Goal: Check status

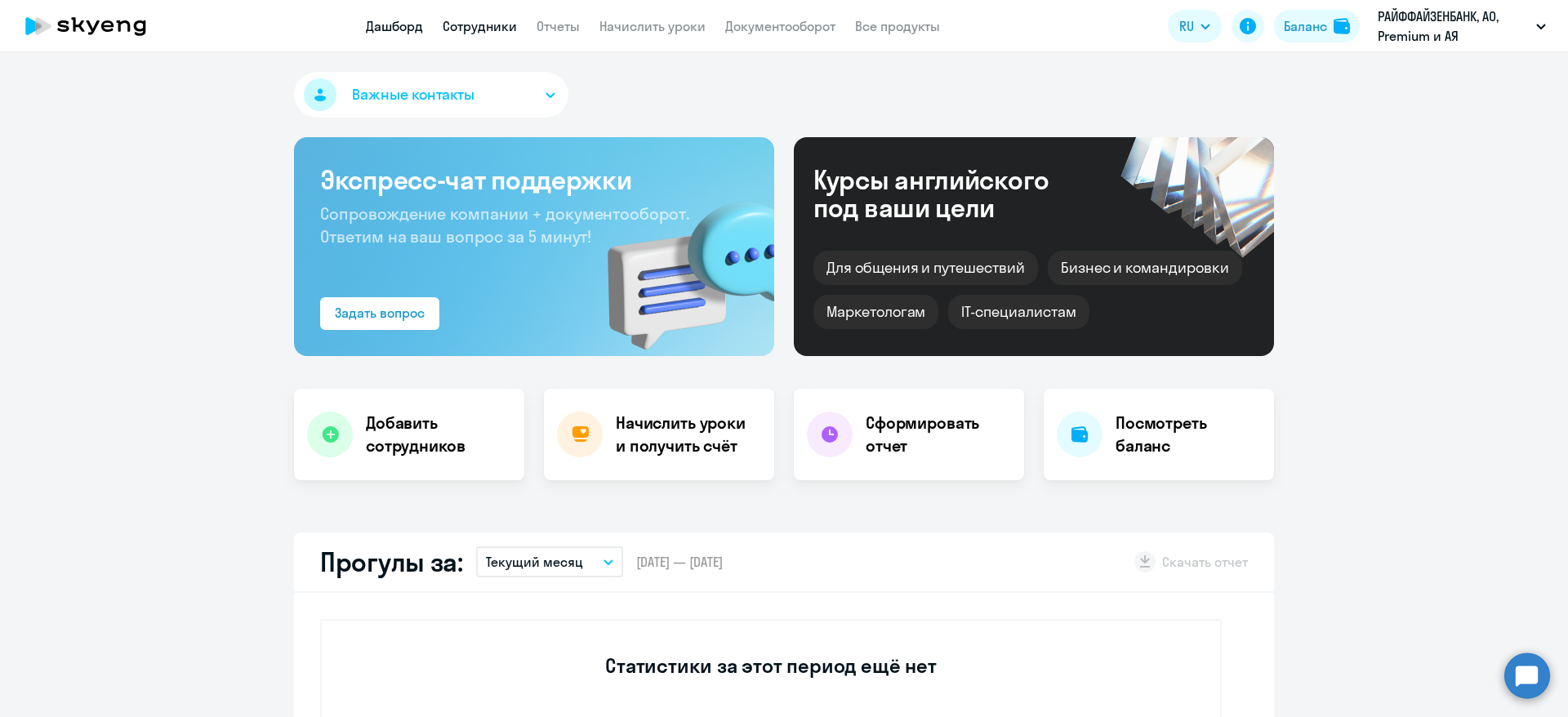
click at [474, 21] on link "Сотрудники" at bounding box center [480, 26] width 75 height 16
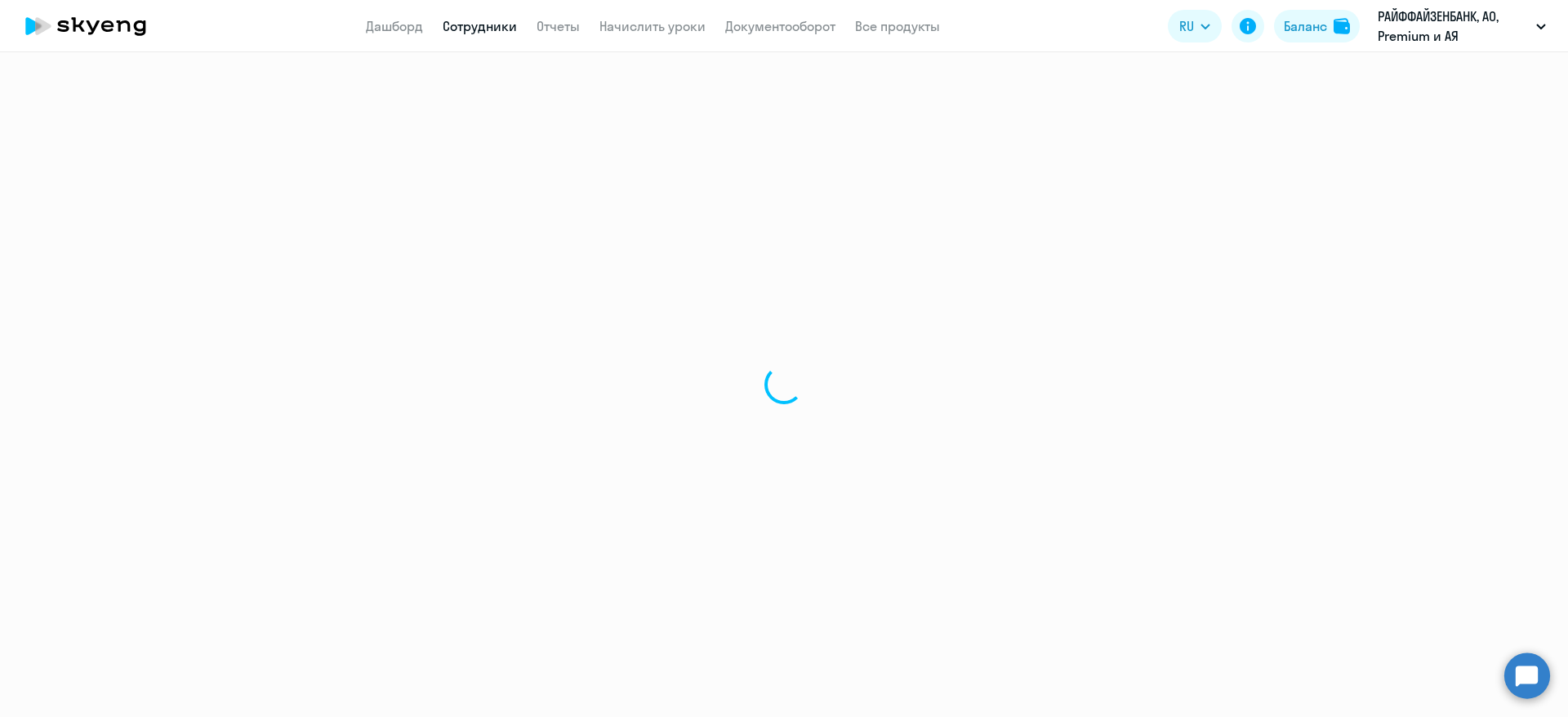
select select "30"
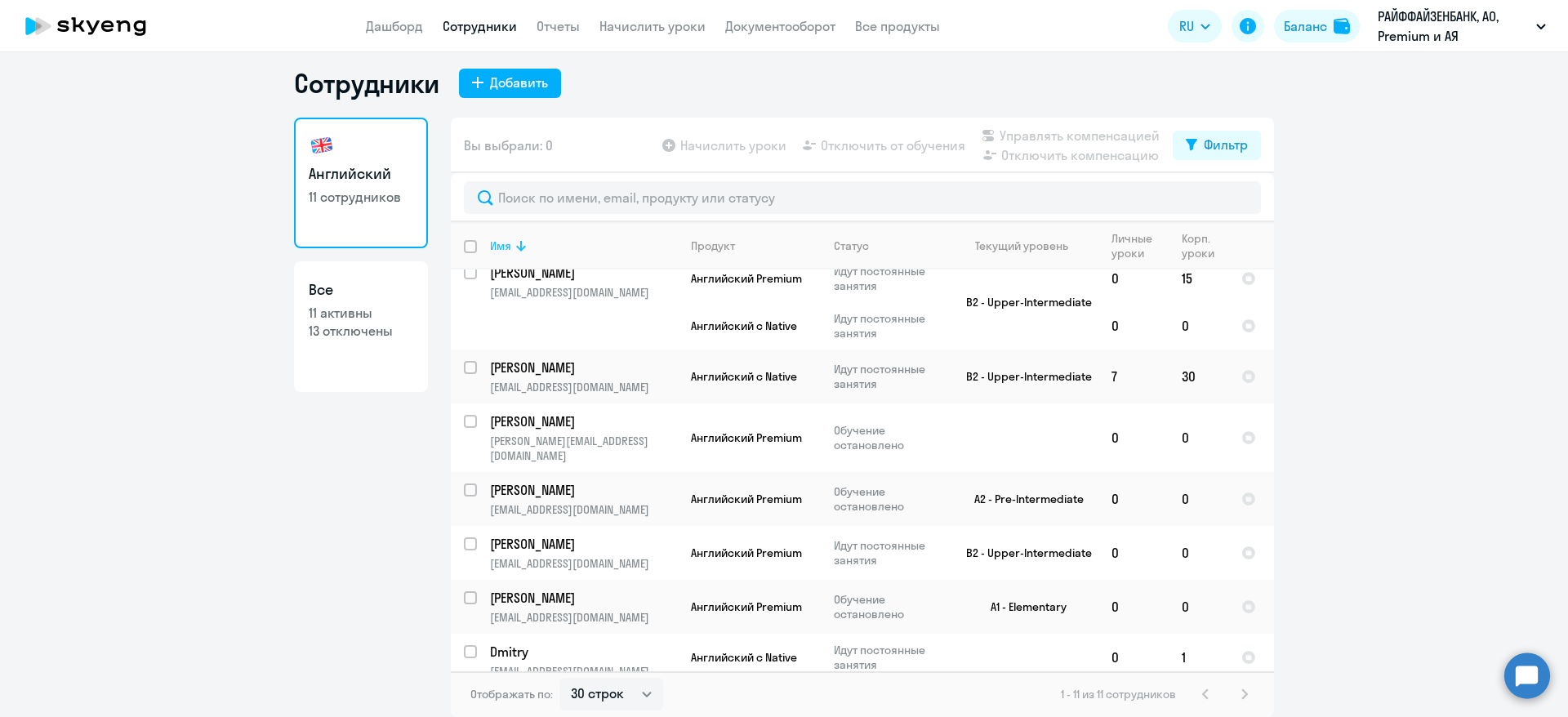
scroll to position [273, 0]
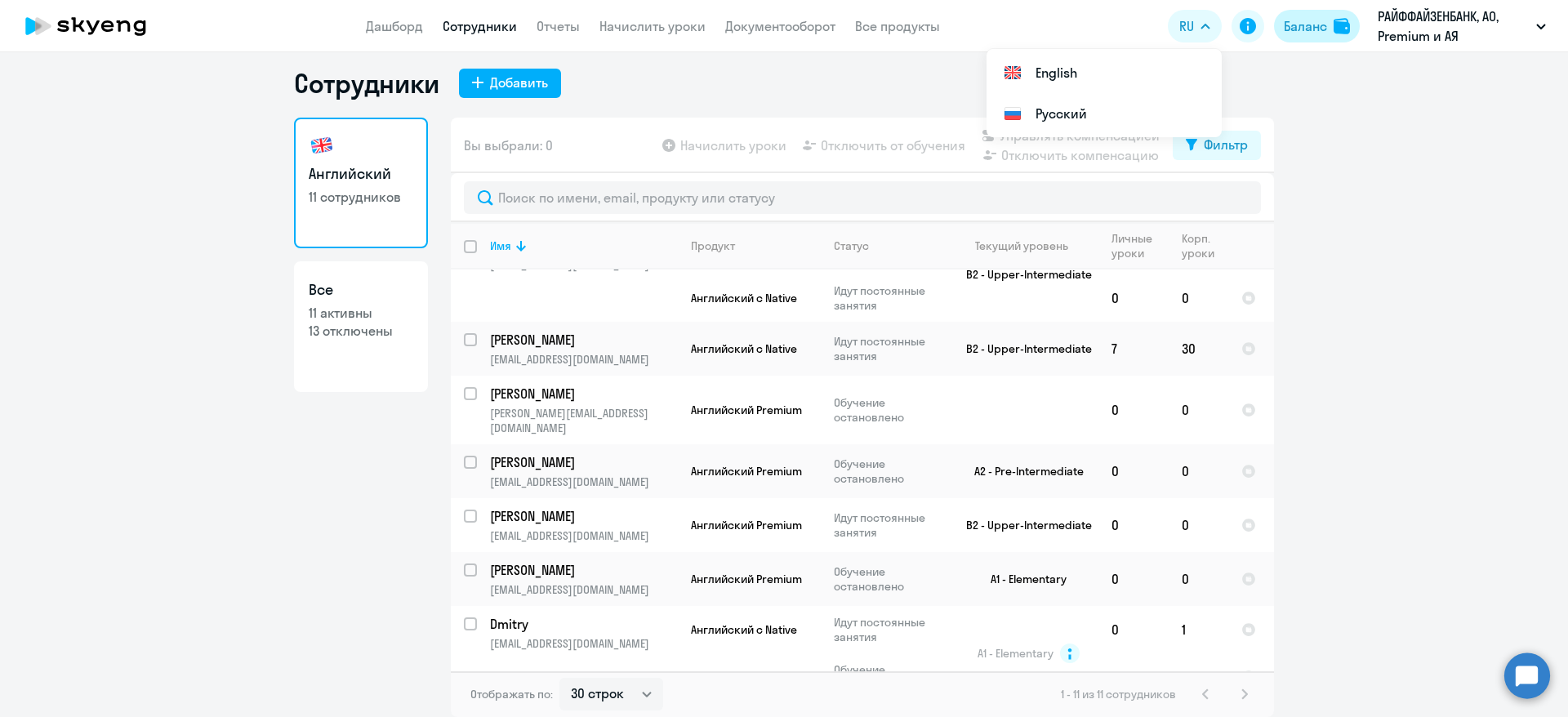
click at [1308, 11] on button "Баланс" at bounding box center [1316, 26] width 85 height 33
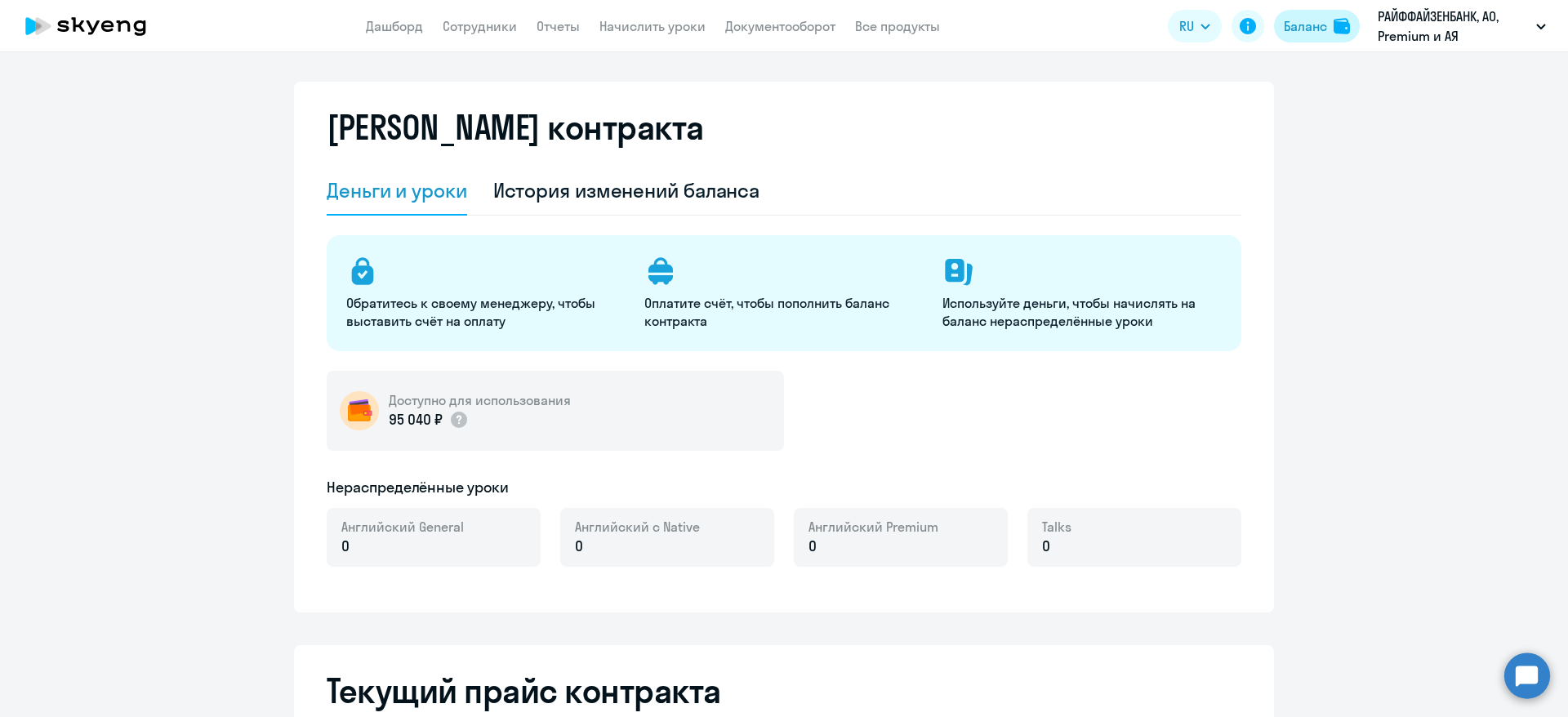
select select "english_adult_not_native_speaker"
